Goal: Navigation & Orientation: Find specific page/section

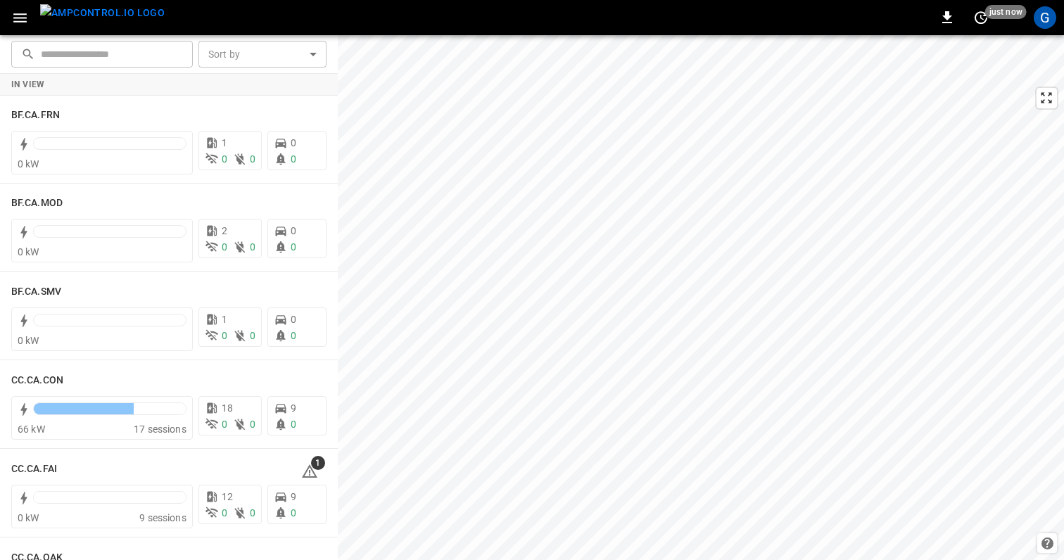
click at [1025, 25] on div "0 just now" at bounding box center [981, 17] width 90 height 23
click at [1051, 12] on div "G" at bounding box center [1045, 17] width 23 height 23
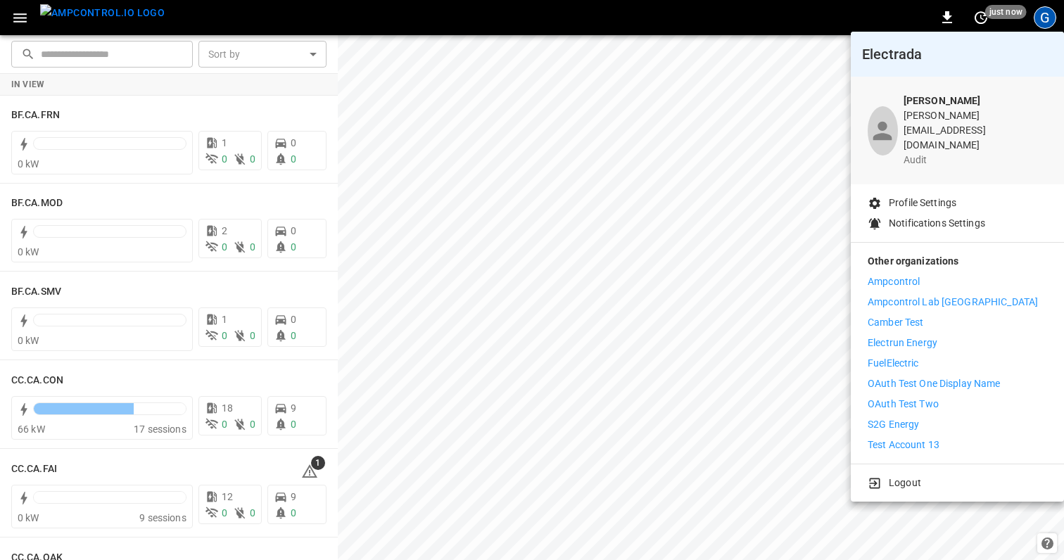
click at [954, 275] on li "Ampcontrol" at bounding box center [958, 282] width 180 height 15
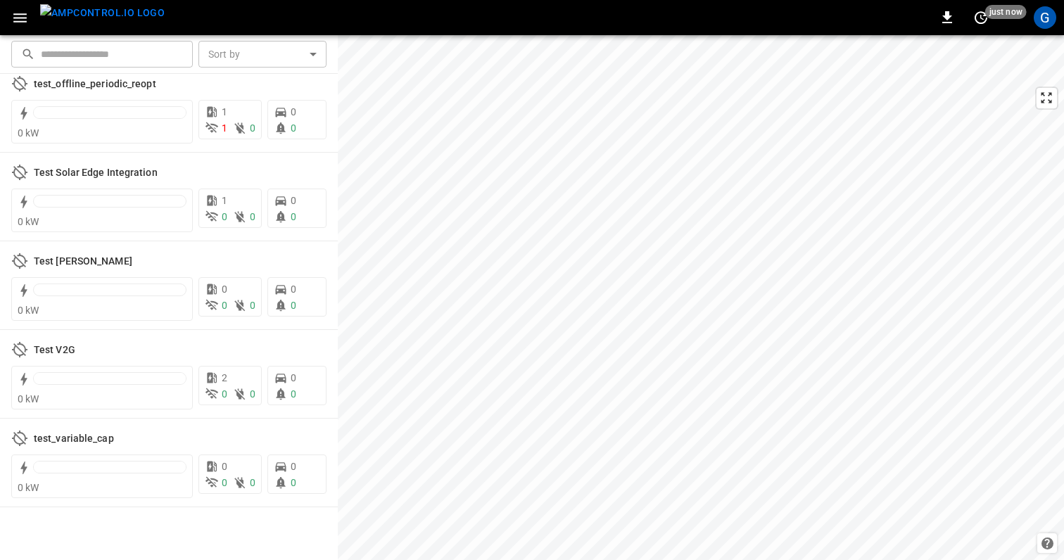
scroll to position [4346, 0]
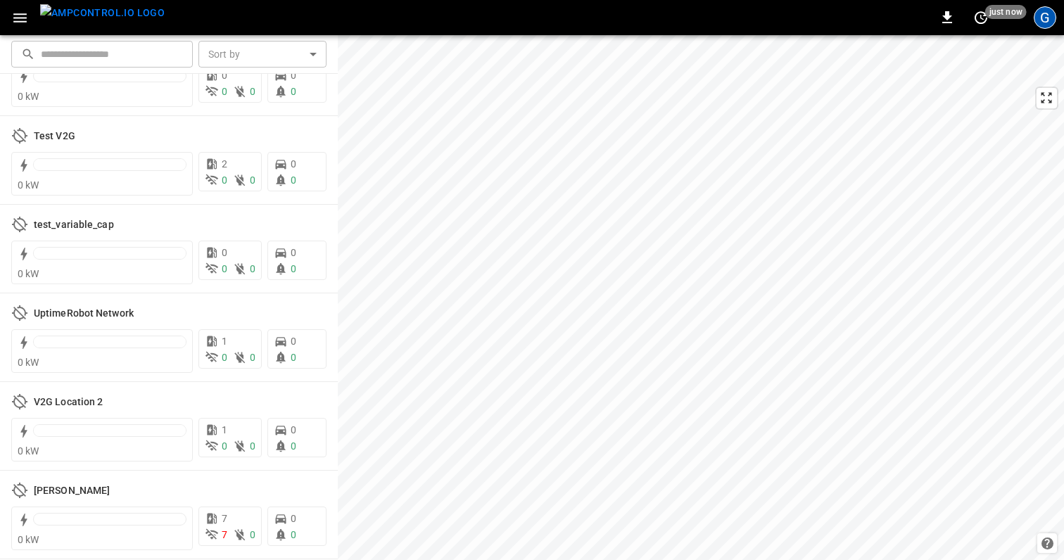
click at [1041, 14] on div "G" at bounding box center [1045, 17] width 23 height 23
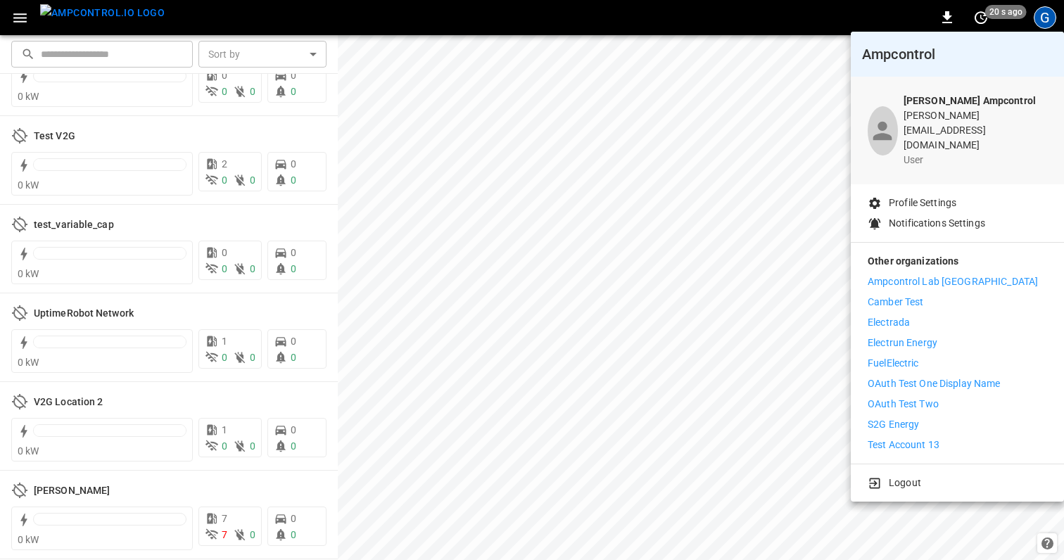
click at [1045, 14] on div at bounding box center [532, 280] width 1064 height 560
